Goal: Task Accomplishment & Management: Complete application form

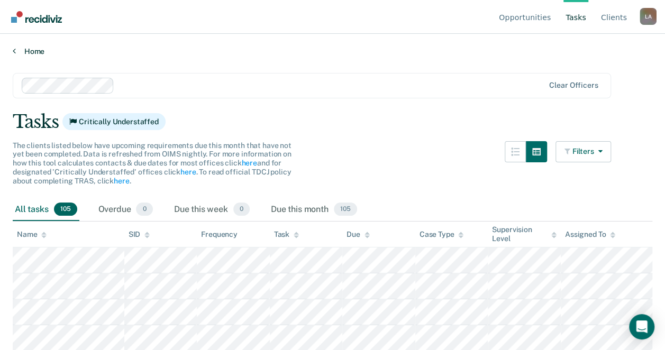
click at [15, 53] on icon at bounding box center [14, 51] width 3 height 8
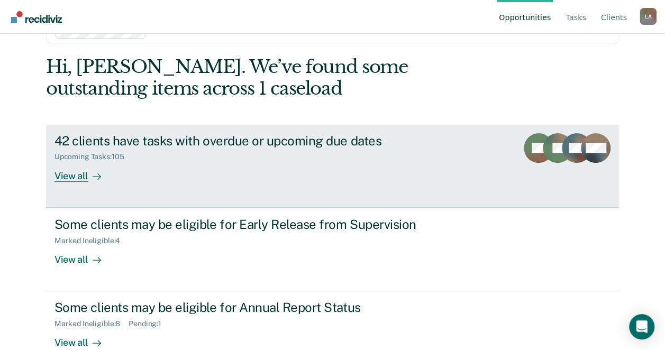
scroll to position [56, 0]
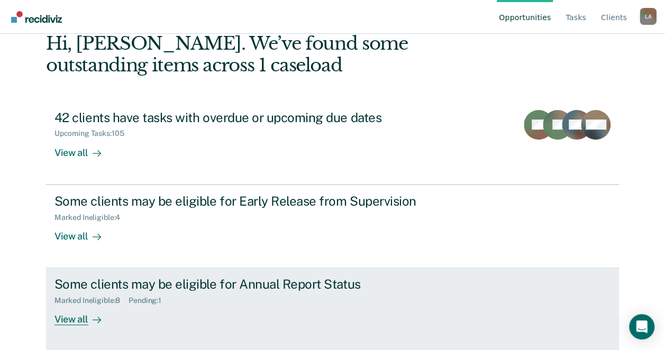
click at [102, 316] on div "View all" at bounding box center [83, 315] width 59 height 21
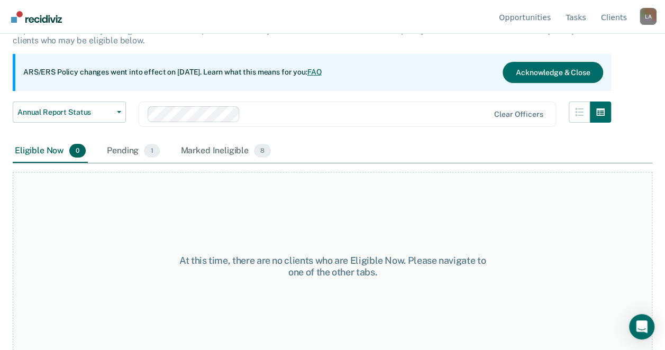
scroll to position [88, 0]
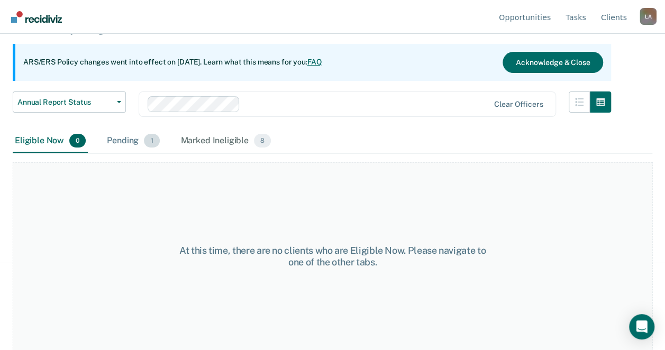
click at [113, 140] on div "Pending 1" at bounding box center [133, 141] width 57 height 23
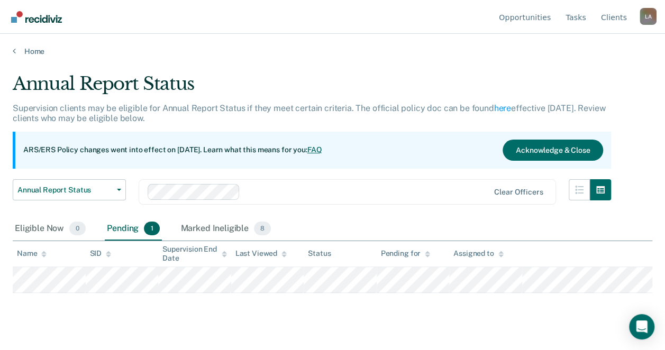
scroll to position [0, 0]
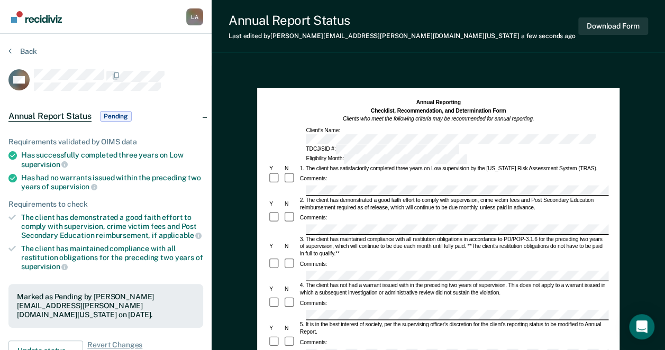
click at [314, 177] on form "Annual Reporting Checklist, Recommendation, and Determination Form Clients who …" at bounding box center [438, 350] width 340 height 502
click at [287, 225] on div at bounding box center [438, 230] width 340 height 10
